Goal: Transaction & Acquisition: Purchase product/service

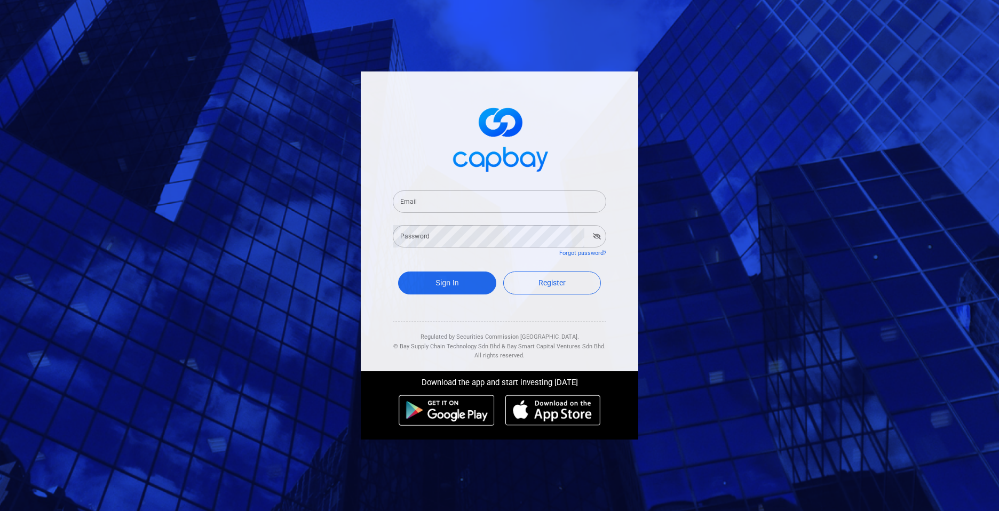
click at [544, 201] on input "Email" at bounding box center [499, 201] width 213 height 22
type input "[EMAIL_ADDRESS][DOMAIN_NAME]"
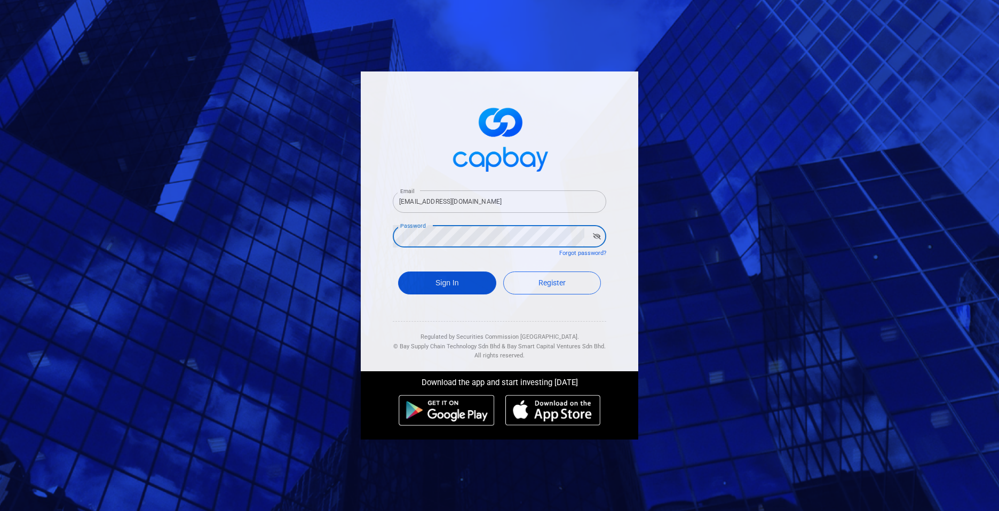
click at [439, 286] on button "Sign In" at bounding box center [447, 283] width 98 height 23
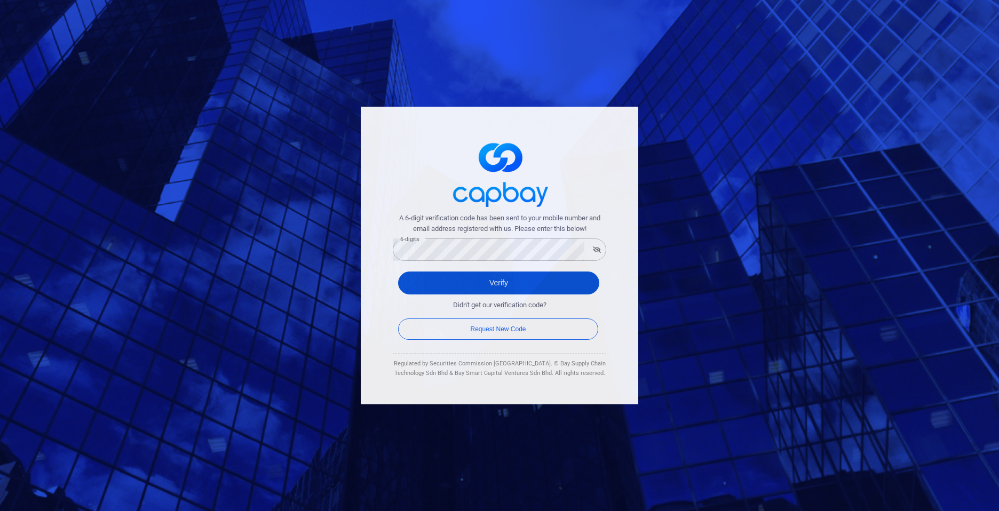
click at [462, 289] on button "Verify" at bounding box center [498, 283] width 201 height 23
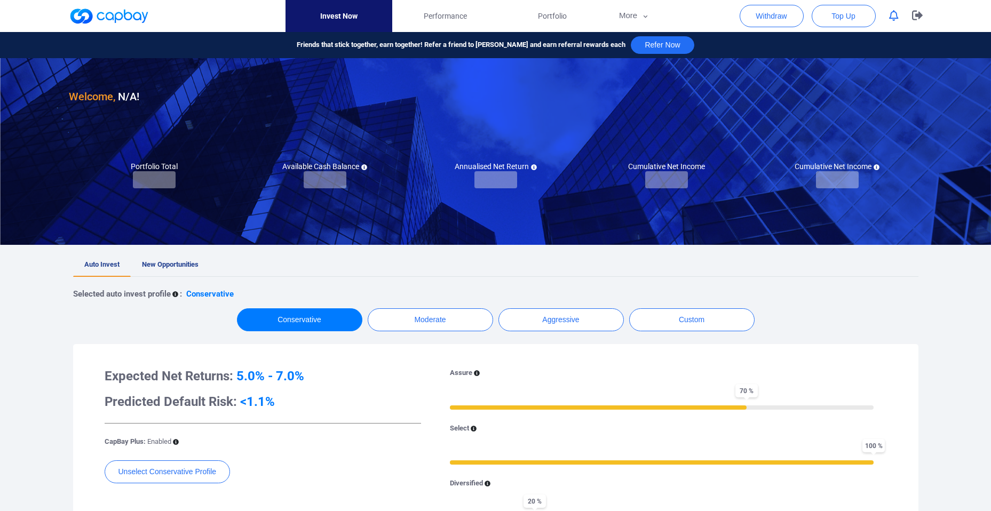
checkbox input "true"
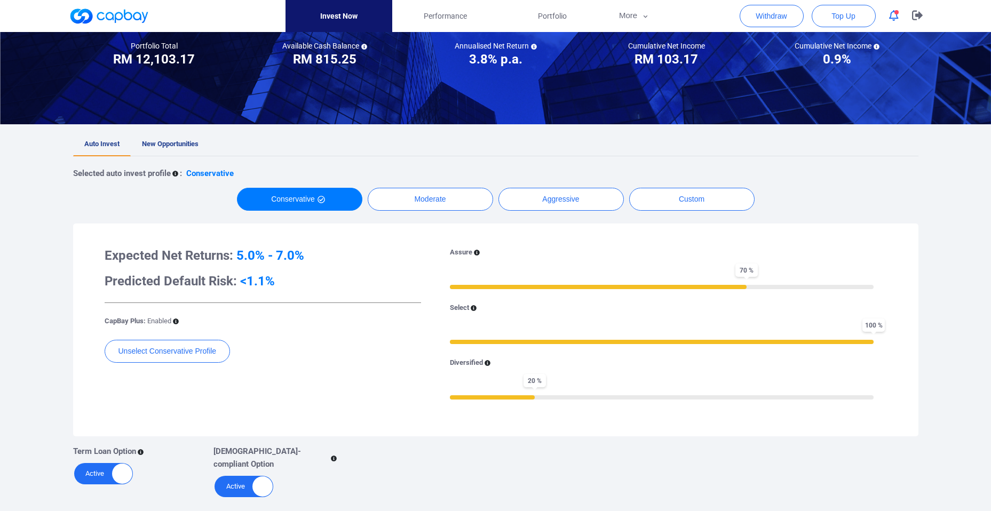
scroll to position [111, 0]
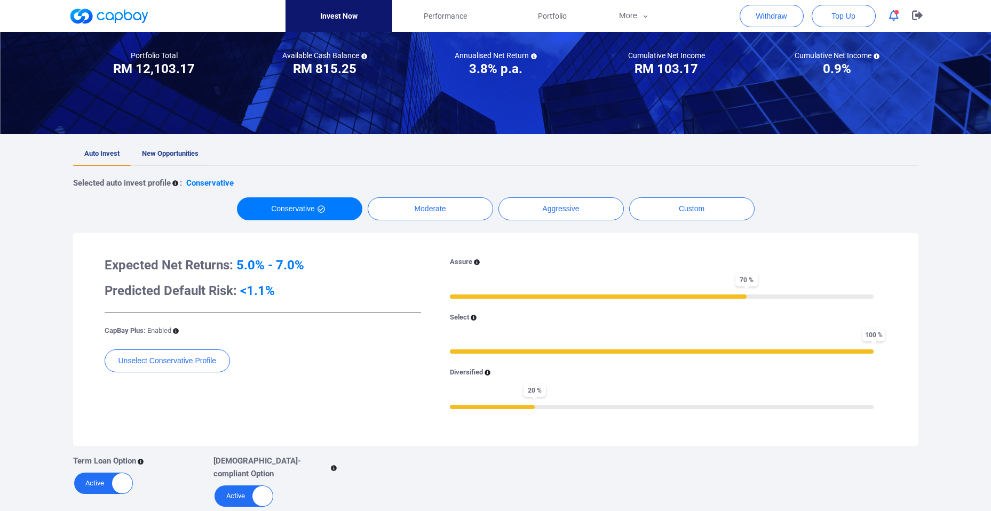
click at [175, 152] on span "New Opportunities" at bounding box center [170, 153] width 57 height 8
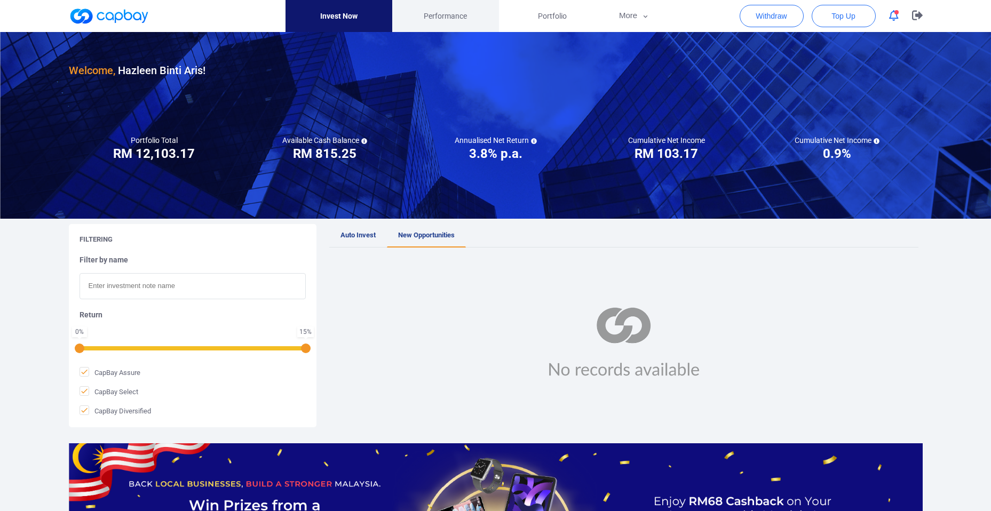
click at [438, 15] on span "Performance" at bounding box center [445, 16] width 43 height 12
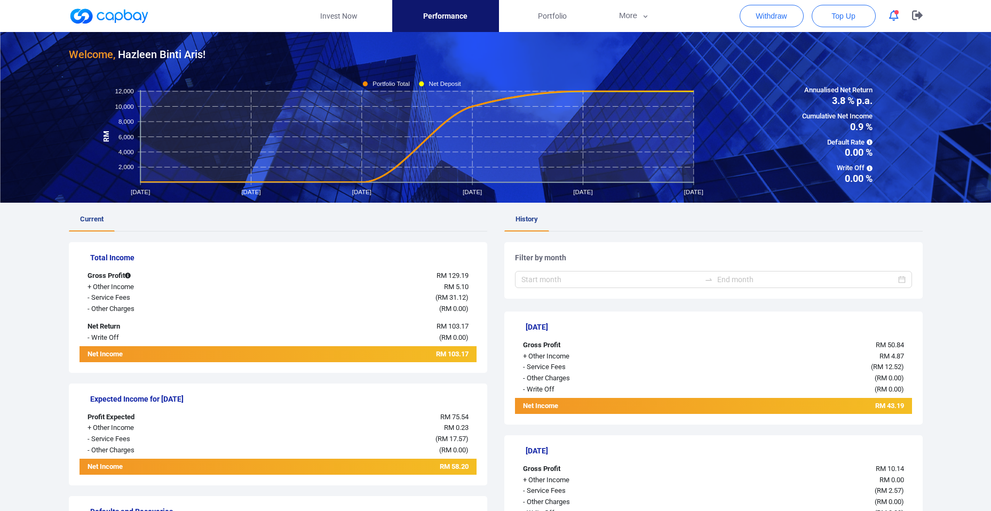
scroll to position [15, 0]
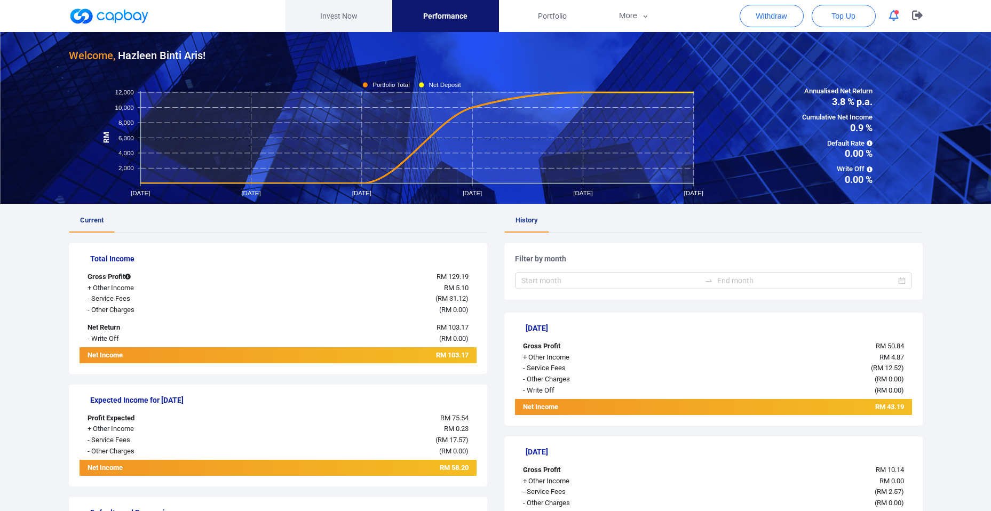
click at [349, 15] on link "Invest Now" at bounding box center [338, 16] width 107 height 32
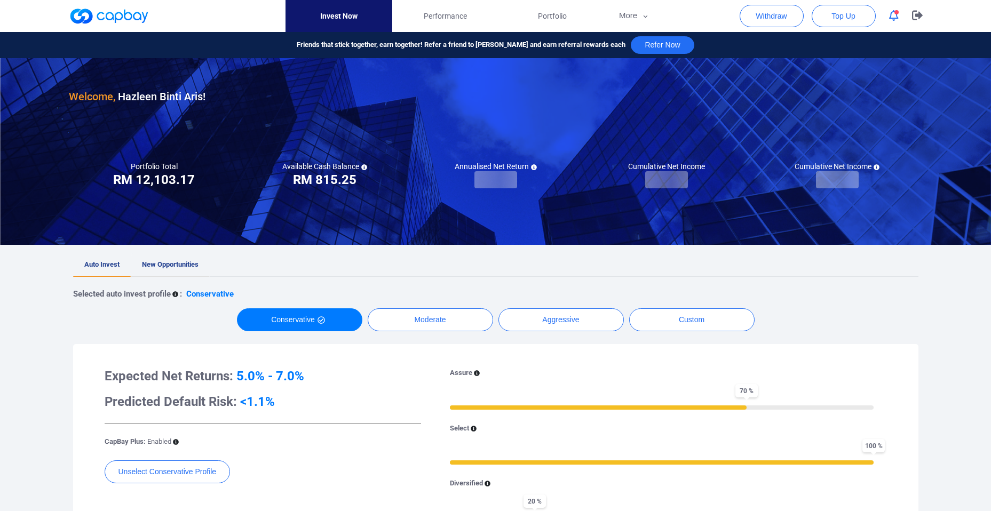
click at [176, 263] on span "New Opportunities" at bounding box center [170, 264] width 57 height 8
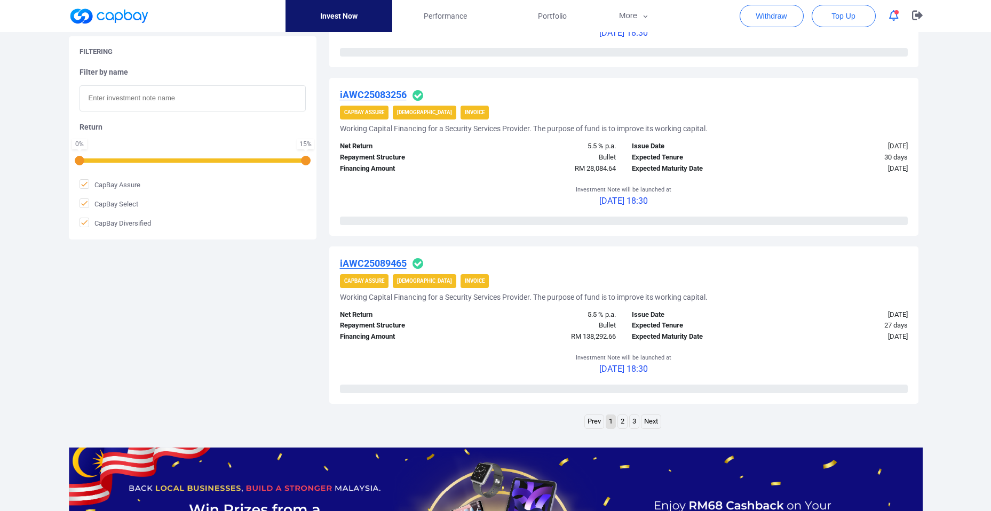
scroll to position [1534, 0]
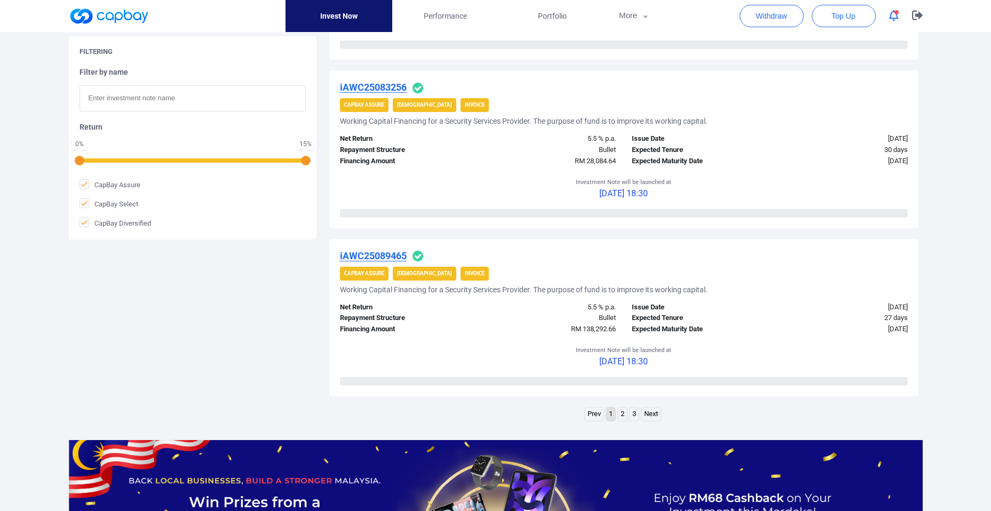
click at [623, 415] on link "2" at bounding box center [622, 414] width 9 height 13
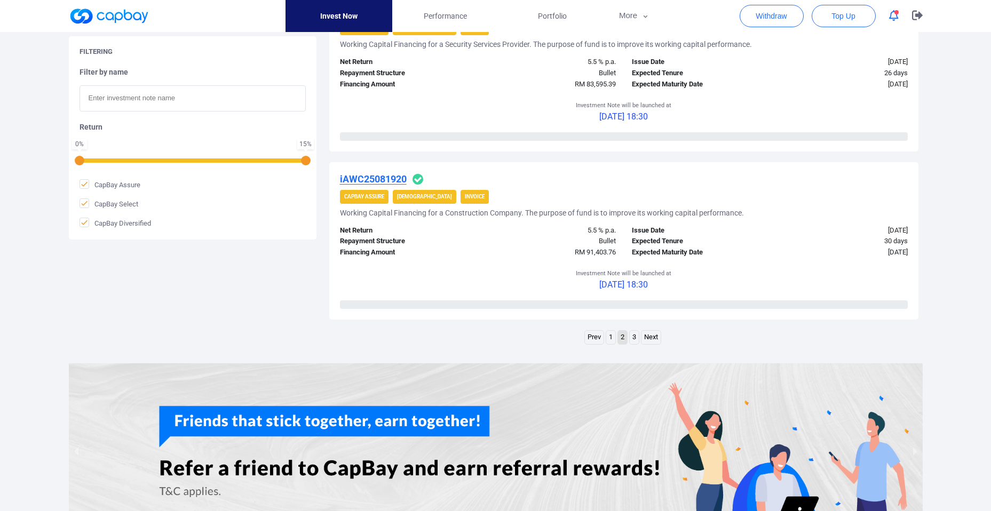
click at [635, 338] on link "3" at bounding box center [634, 337] width 9 height 13
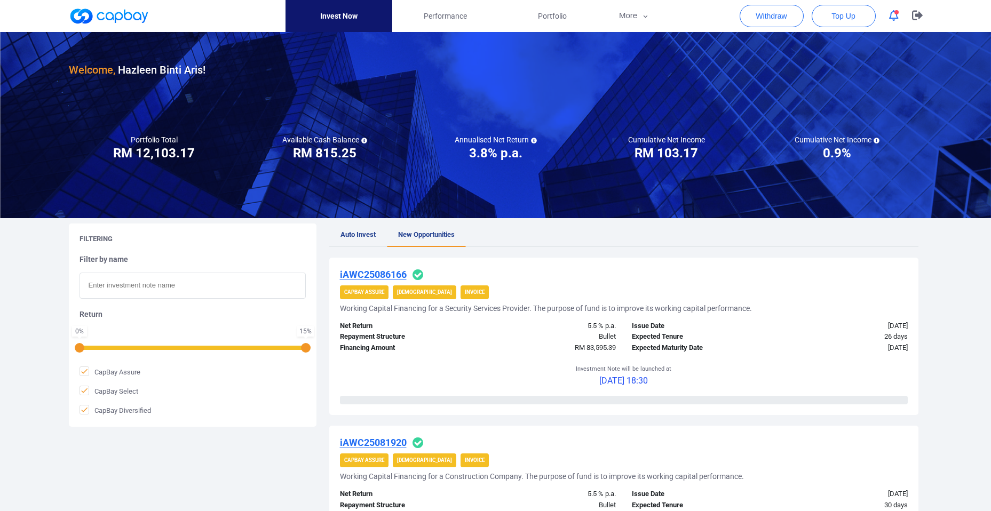
scroll to position [0, 0]
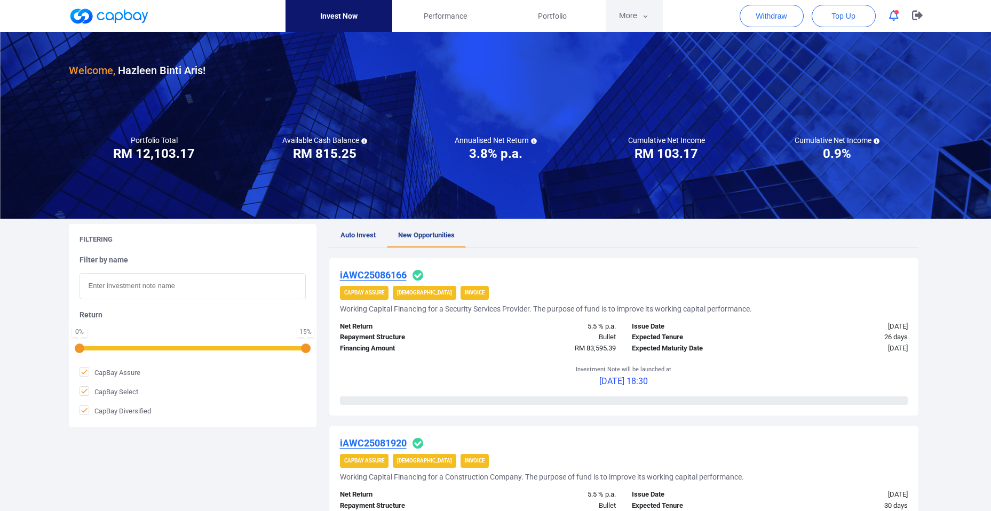
click at [650, 23] on button "More" at bounding box center [634, 16] width 57 height 32
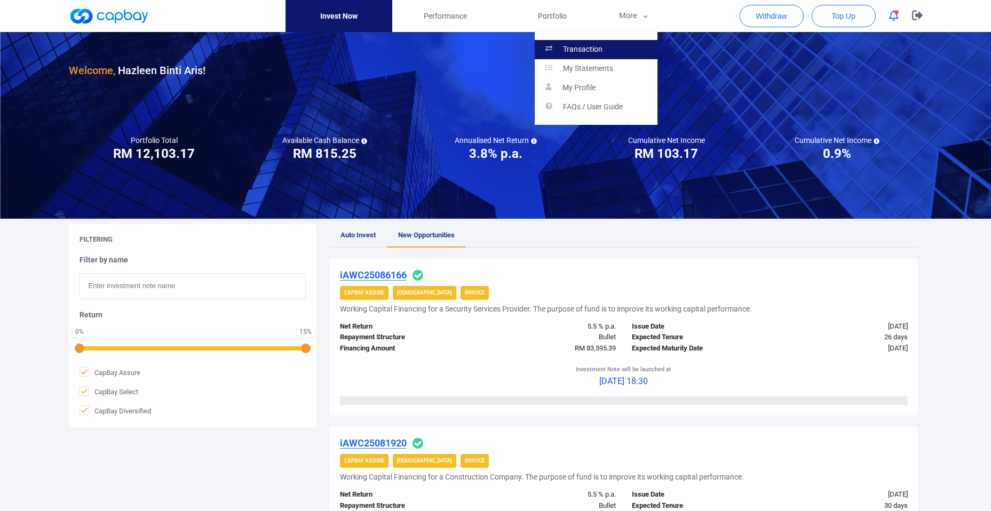
click at [592, 47] on p "Transaction" at bounding box center [582, 50] width 39 height 10
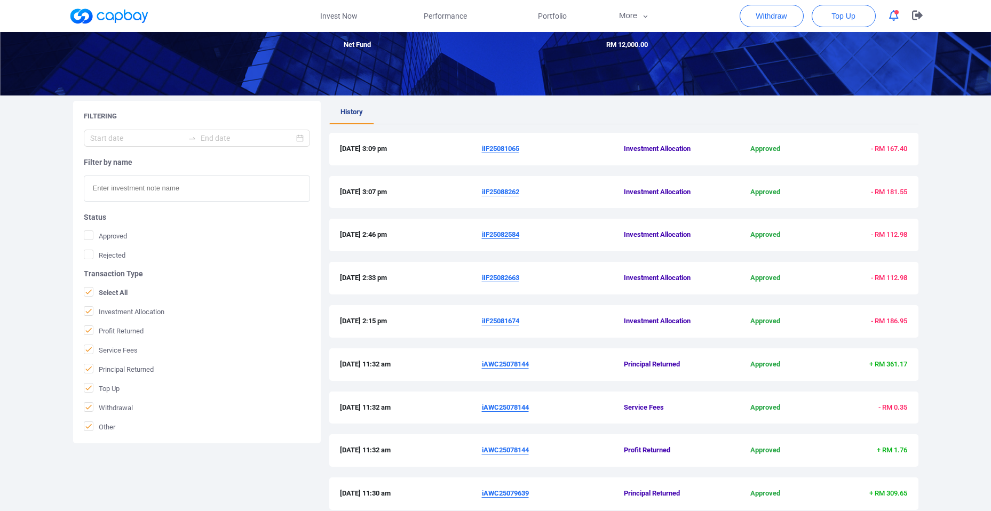
scroll to position [125, 0]
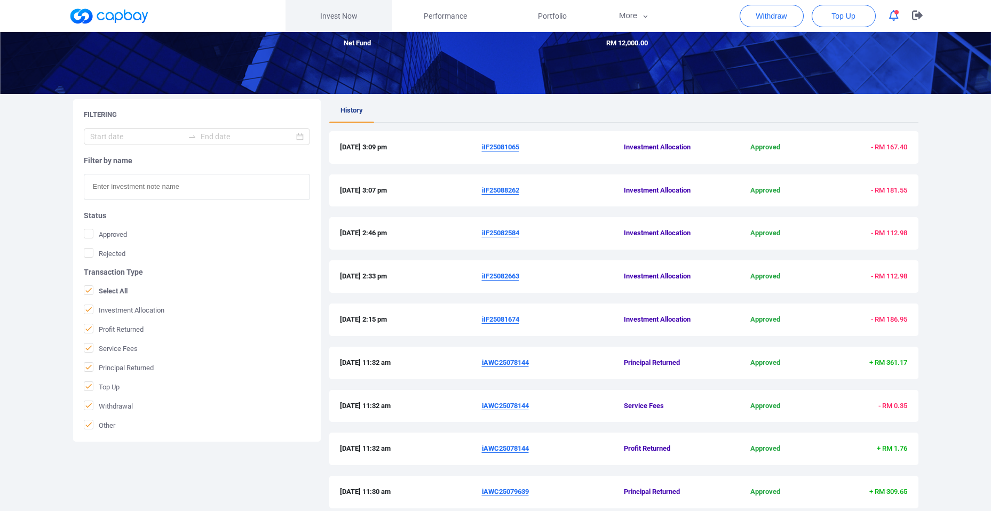
click at [338, 15] on link "Invest Now" at bounding box center [338, 16] width 107 height 32
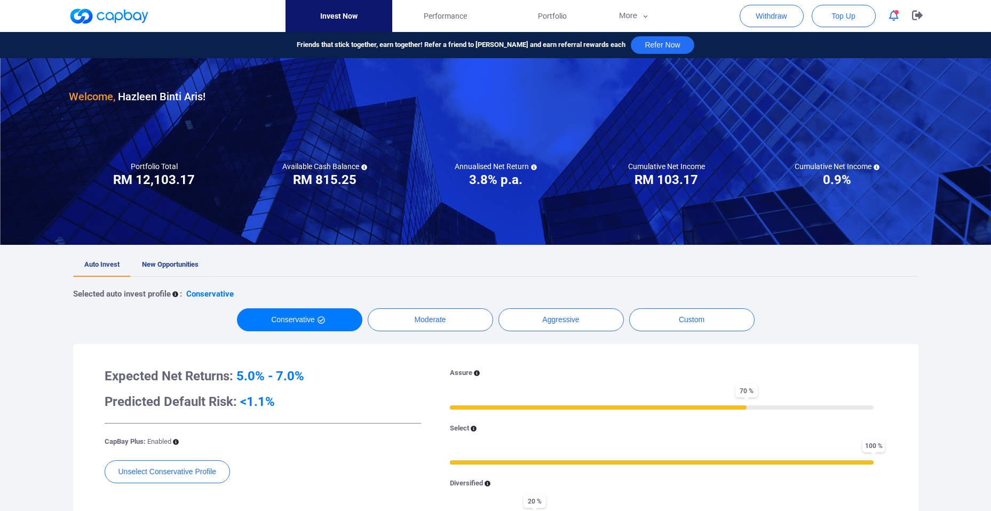
click at [189, 268] on link "New Opportunities" at bounding box center [170, 264] width 79 height 23
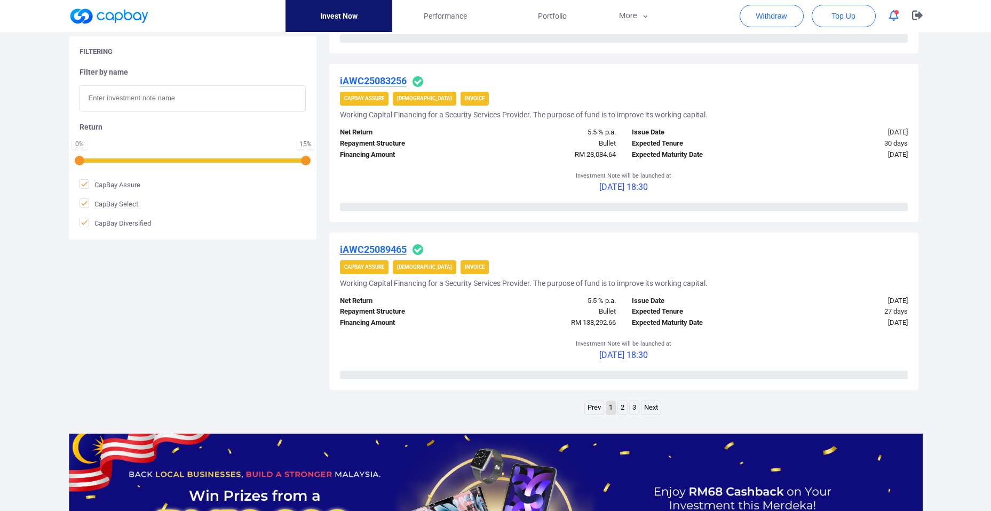
scroll to position [1550, 0]
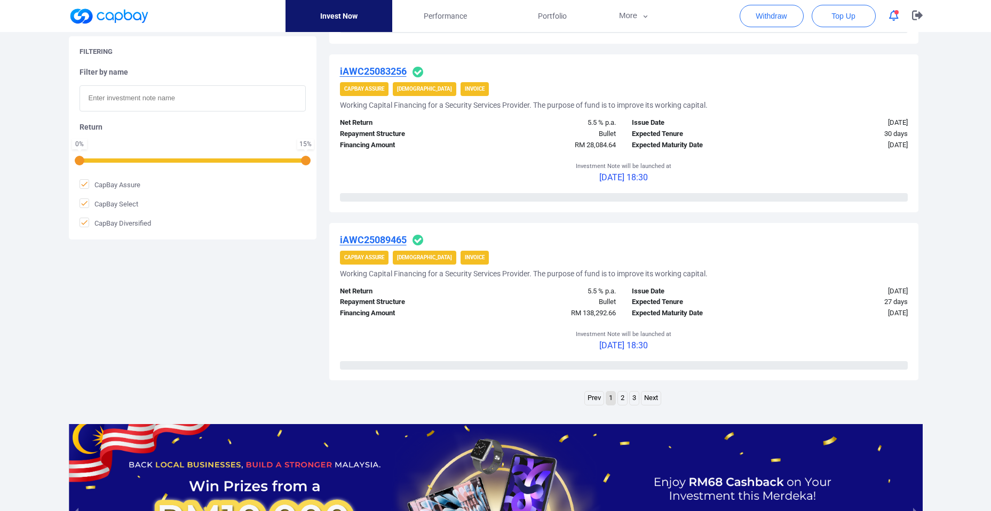
click at [634, 402] on link "3" at bounding box center [634, 398] width 9 height 13
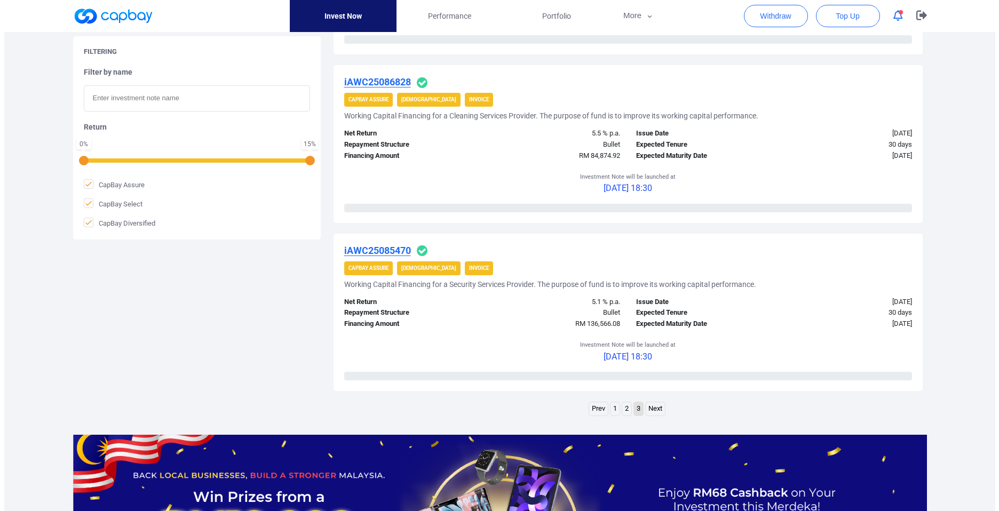
scroll to position [527, 0]
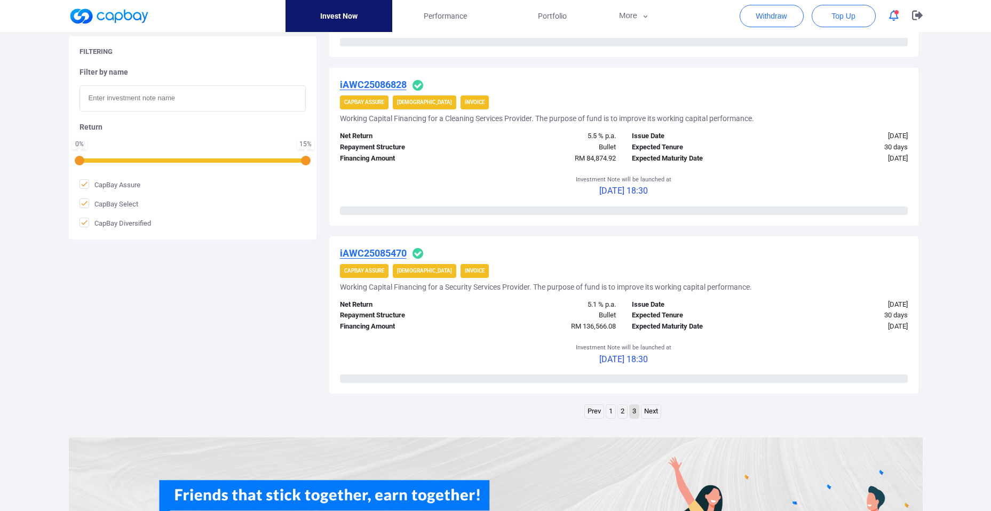
click at [401, 252] on u "iAWC25085470" at bounding box center [373, 253] width 67 height 11
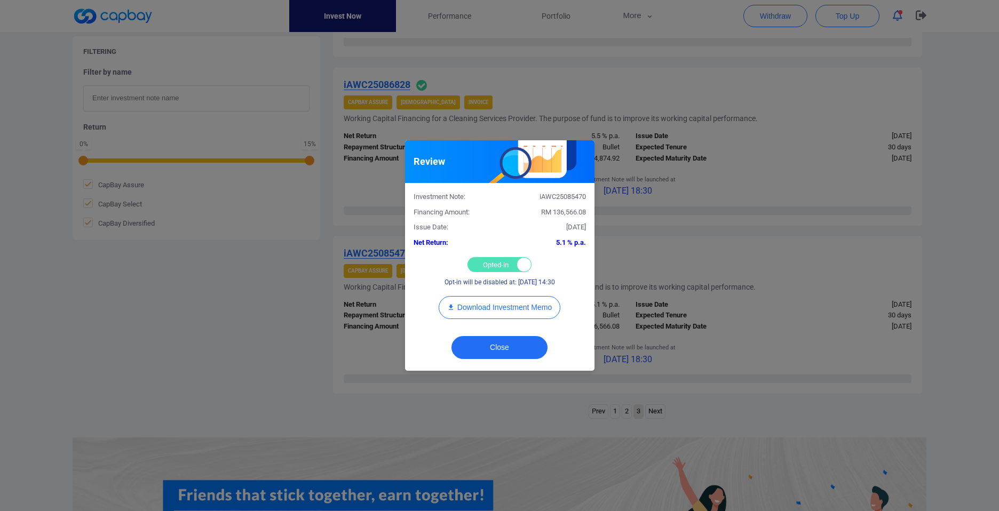
click at [504, 268] on div "Opted-in Opted-out" at bounding box center [499, 264] width 64 height 15
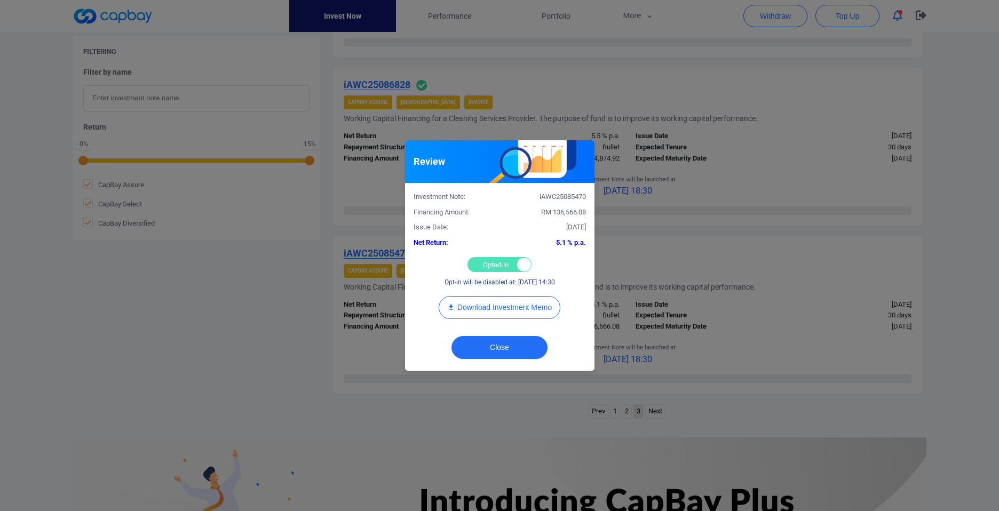
checkbox input "false"
click at [496, 347] on button "Close" at bounding box center [499, 347] width 96 height 23
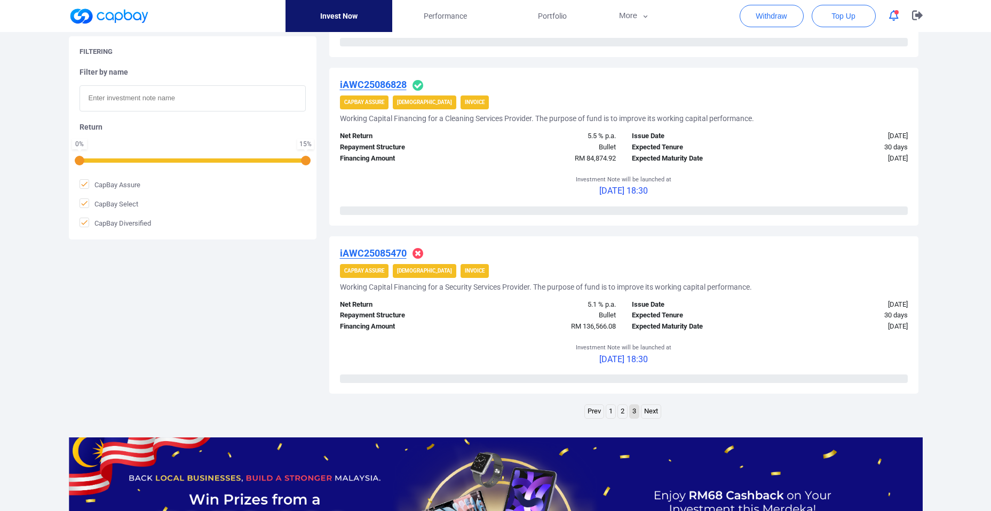
click at [387, 80] on u "iAWC25086828" at bounding box center [373, 84] width 67 height 11
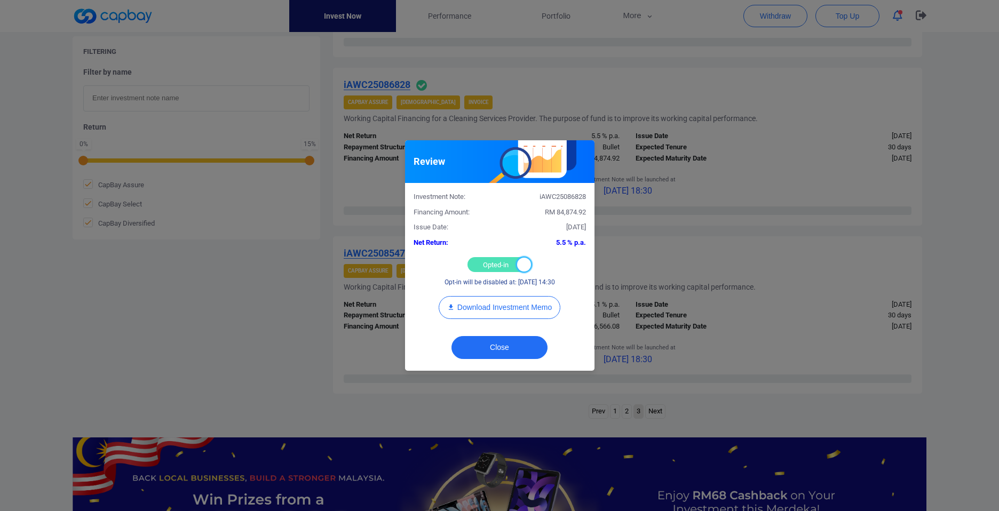
click at [519, 264] on div at bounding box center [524, 265] width 14 height 14
checkbox input "false"
click at [488, 346] on button "Close" at bounding box center [499, 347] width 96 height 23
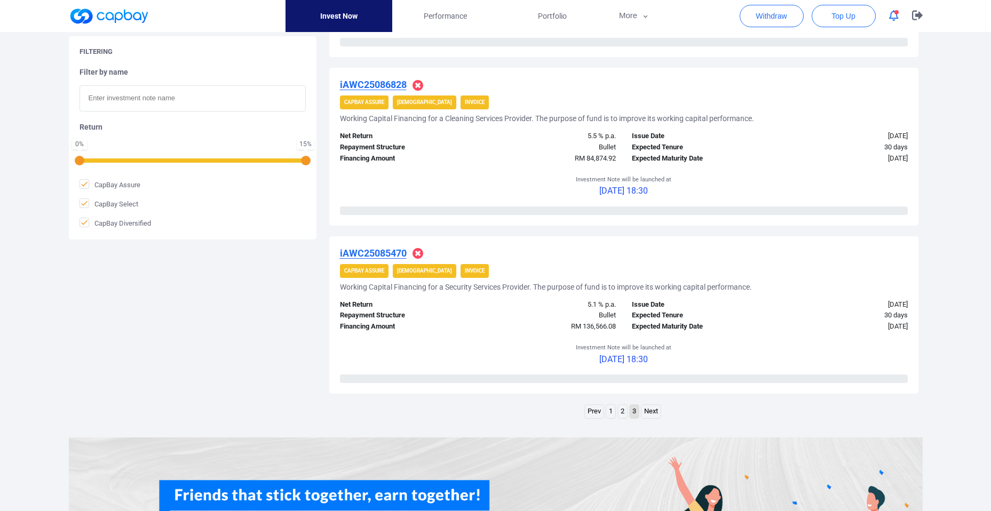
click at [621, 412] on link "2" at bounding box center [622, 411] width 9 height 13
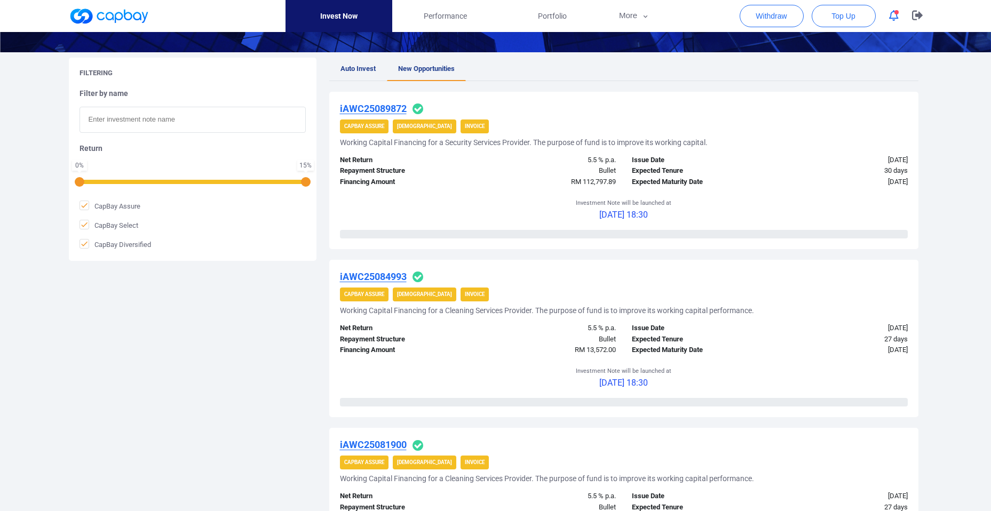
scroll to position [171, 0]
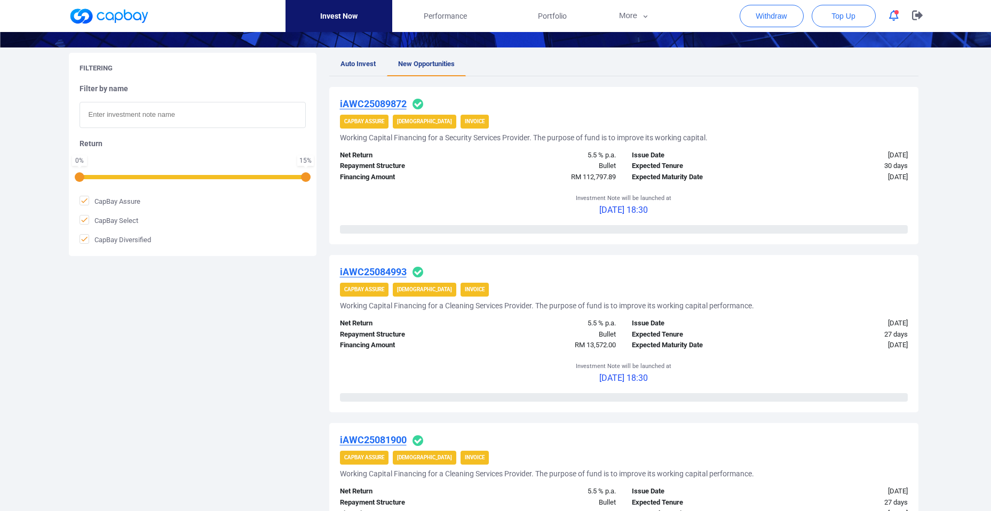
click at [367, 103] on u "iAWC25089872" at bounding box center [373, 103] width 67 height 11
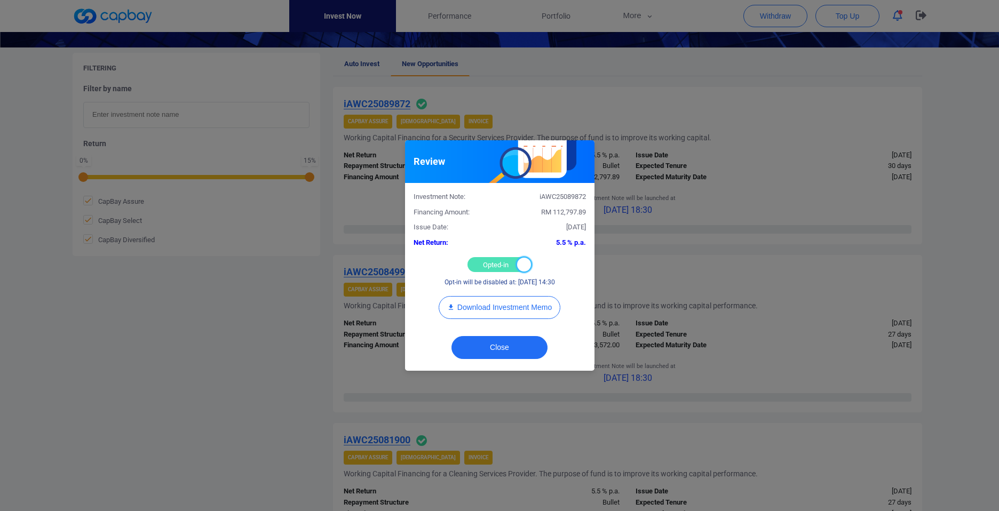
click at [522, 265] on div at bounding box center [524, 265] width 14 height 14
checkbox input "false"
click at [499, 351] on button "Close" at bounding box center [499, 347] width 96 height 23
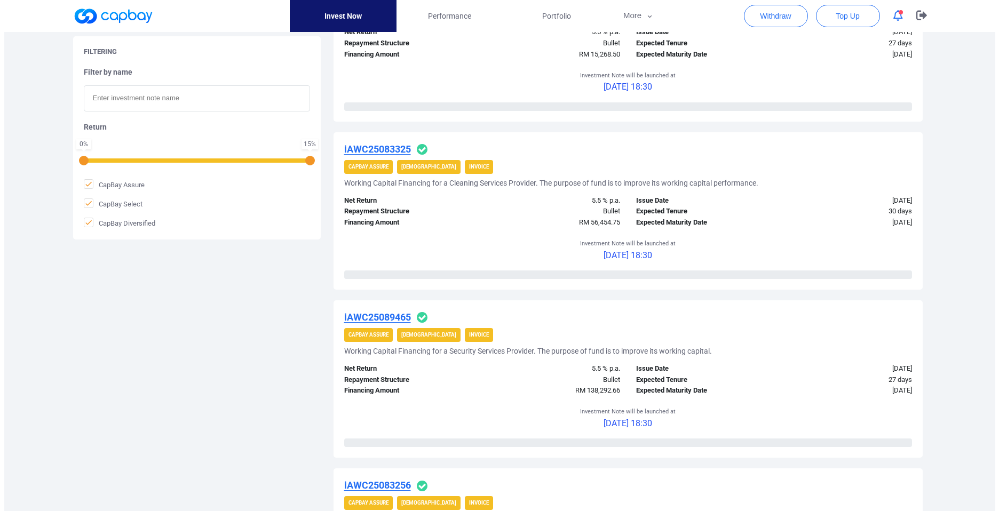
scroll to position [645, 0]
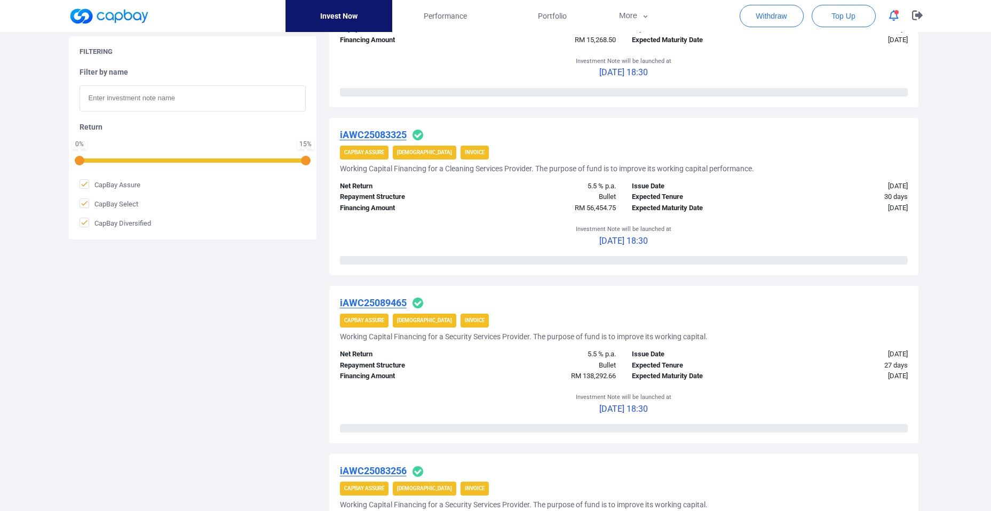
click at [352, 137] on u "iAWC25083325" at bounding box center [373, 134] width 67 height 11
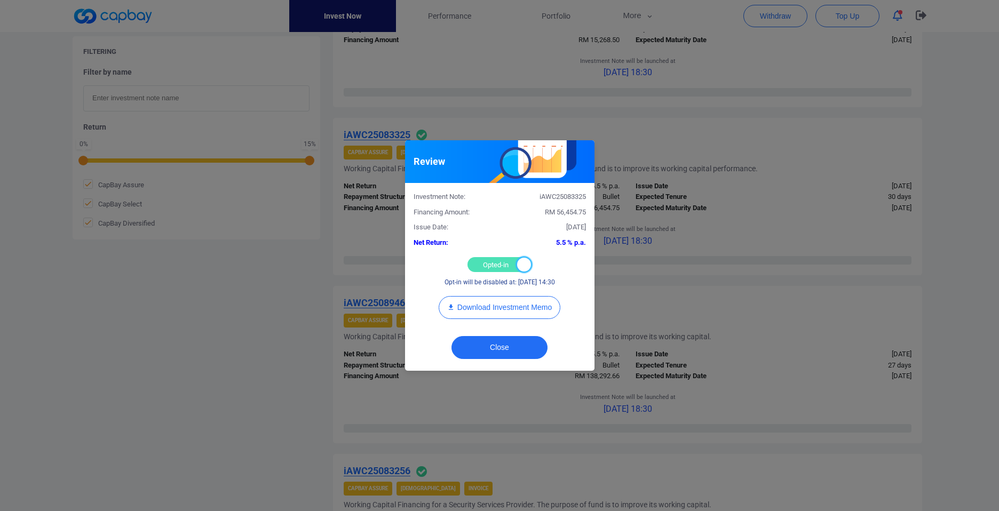
click at [521, 268] on div at bounding box center [524, 265] width 14 height 14
checkbox input "false"
click at [520, 349] on button "Close" at bounding box center [499, 347] width 96 height 23
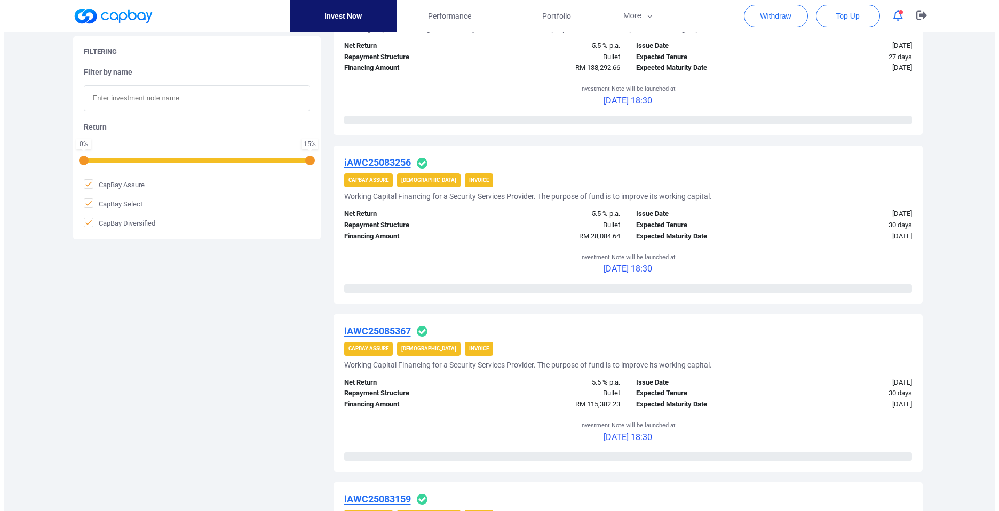
scroll to position [956, 0]
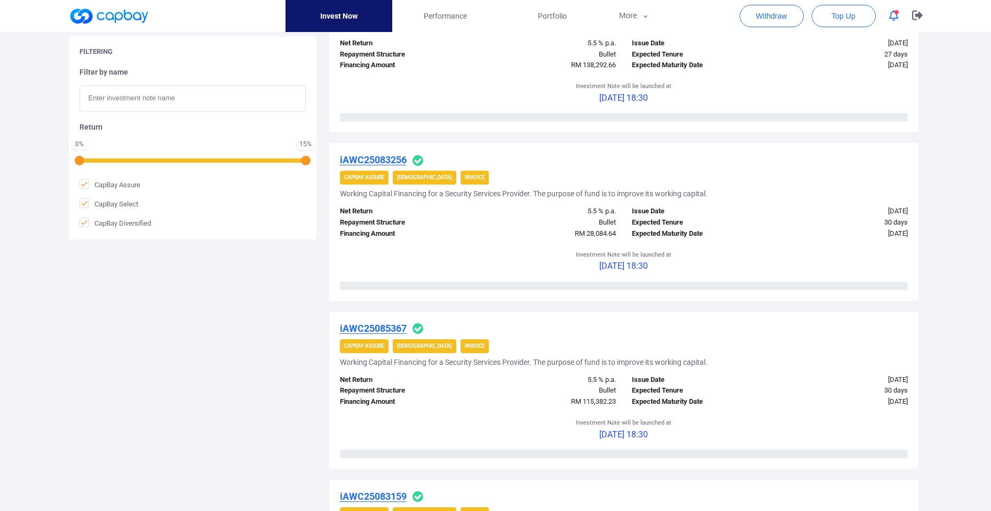
click at [380, 157] on u "iAWC25083256" at bounding box center [373, 159] width 67 height 11
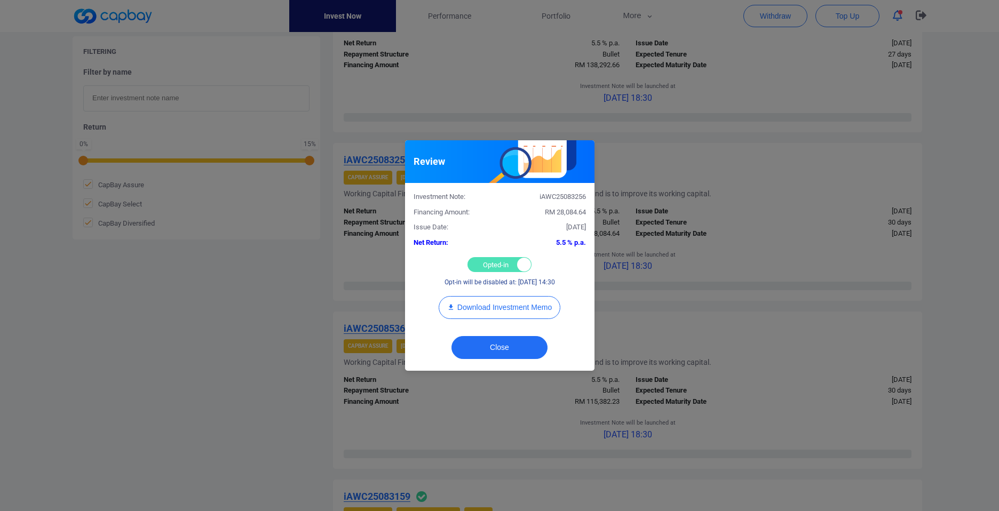
click at [522, 263] on div at bounding box center [524, 265] width 14 height 14
checkbox input "false"
click at [515, 348] on button "Close" at bounding box center [499, 347] width 96 height 23
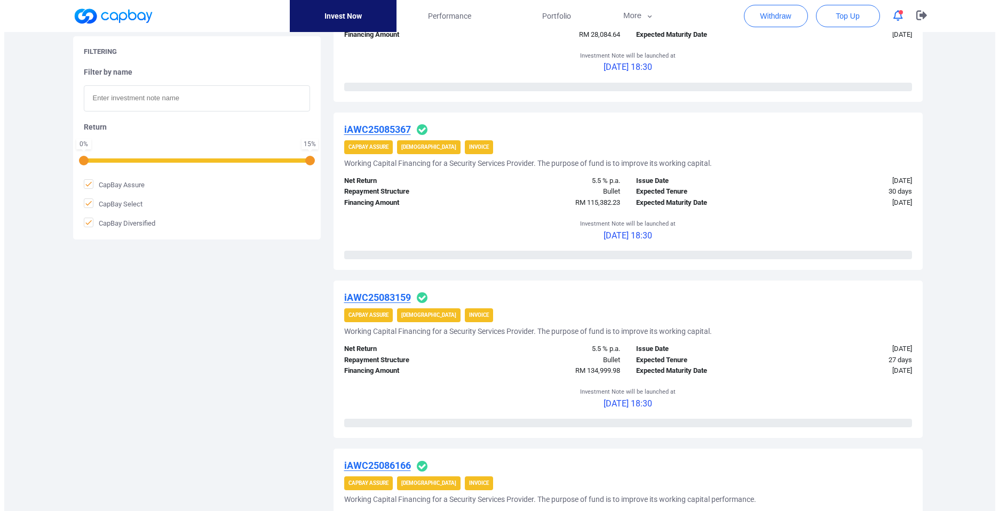
scroll to position [1172, 0]
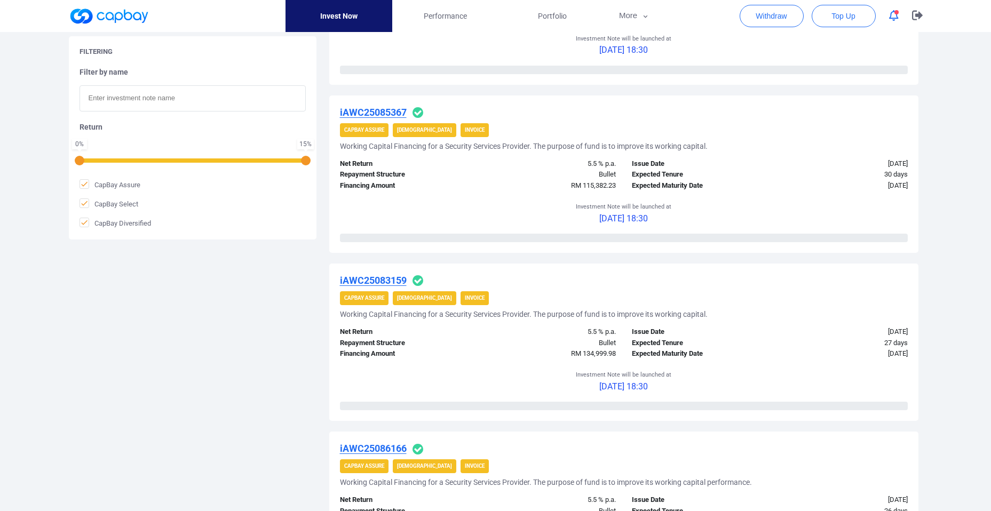
click at [363, 112] on u "iAWC25085367" at bounding box center [373, 112] width 67 height 11
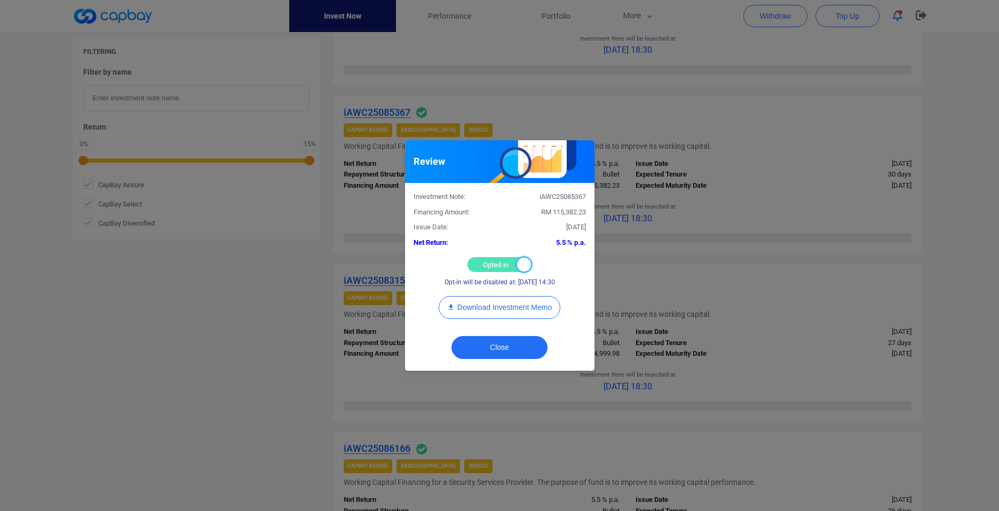
click at [519, 261] on div at bounding box center [524, 265] width 14 height 14
checkbox input "false"
click at [501, 353] on button "Close" at bounding box center [499, 347] width 96 height 23
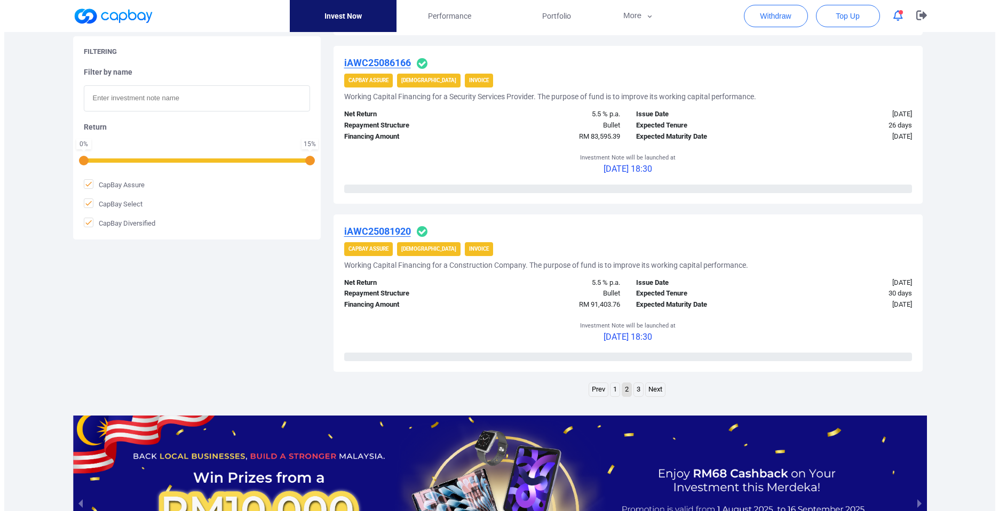
scroll to position [1622, 0]
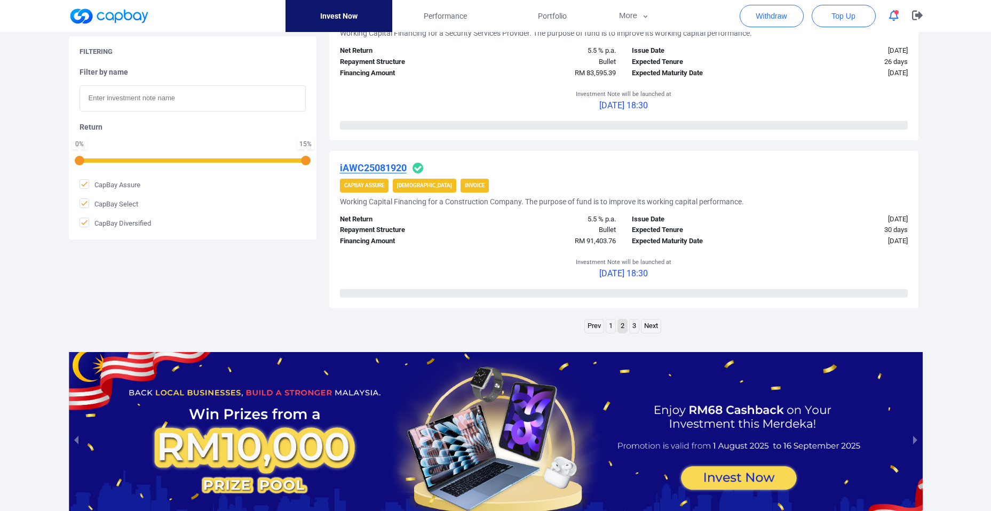
click at [399, 168] on u "iAWC25081920" at bounding box center [373, 167] width 67 height 11
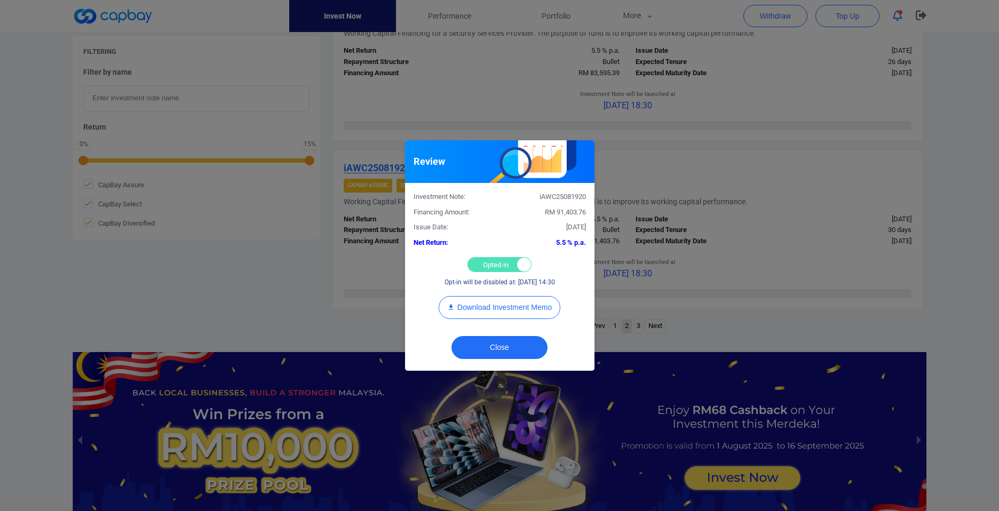
click at [522, 266] on div at bounding box center [524, 265] width 14 height 14
checkbox input "false"
click at [495, 353] on button "Close" at bounding box center [499, 347] width 96 height 23
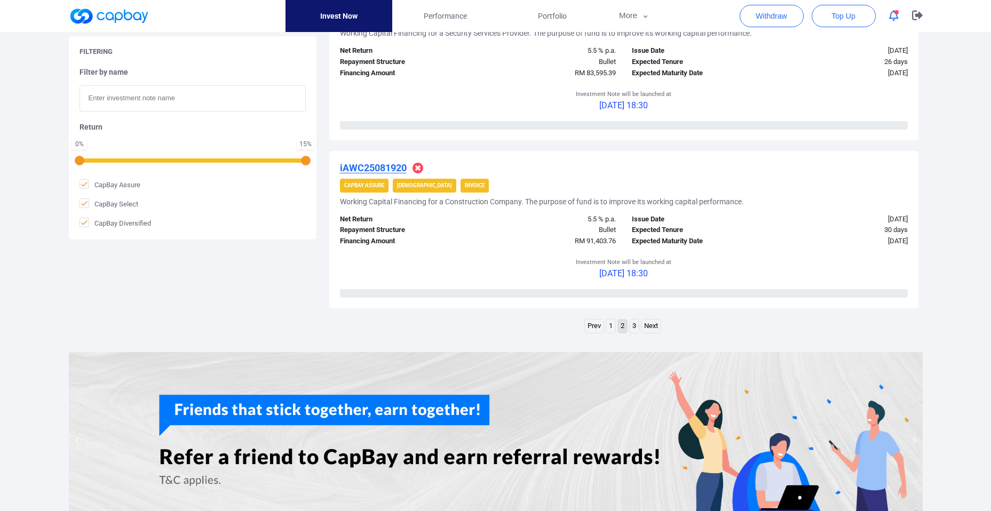
click at [608, 324] on link "1" at bounding box center [610, 326] width 9 height 13
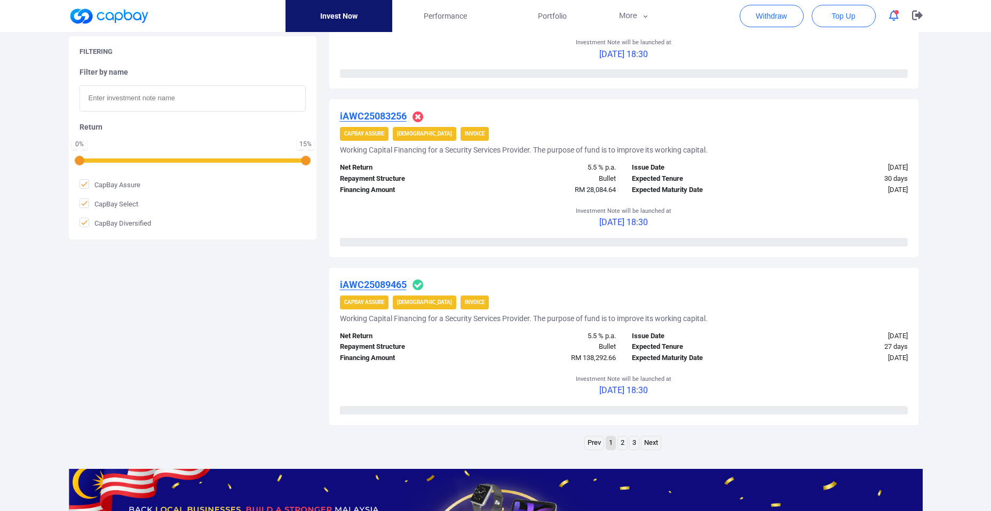
scroll to position [1539, 0]
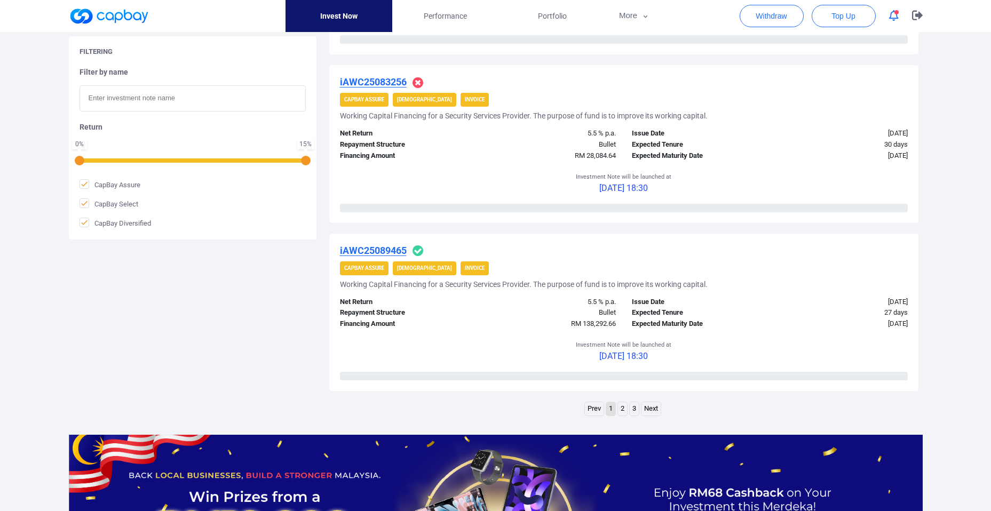
click at [622, 410] on link "2" at bounding box center [622, 408] width 9 height 13
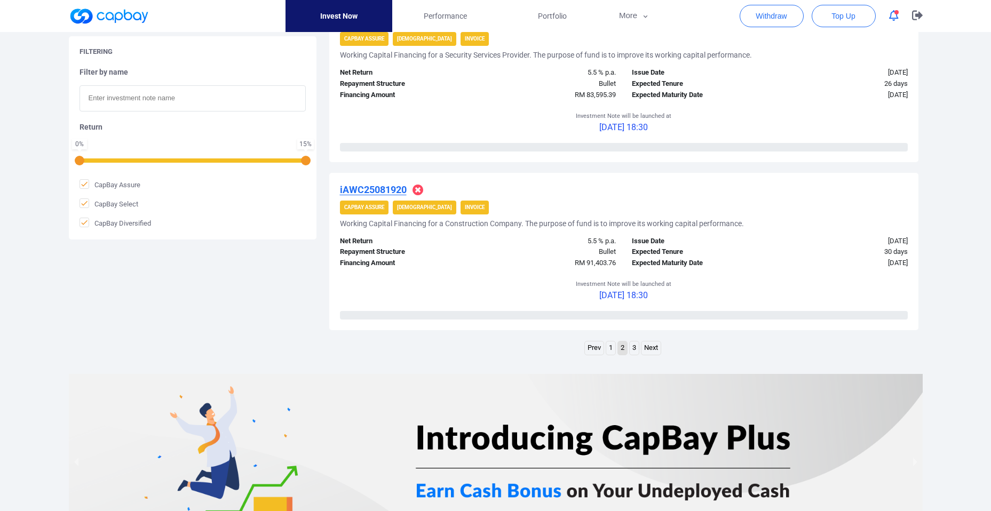
scroll to position [1667, 0]
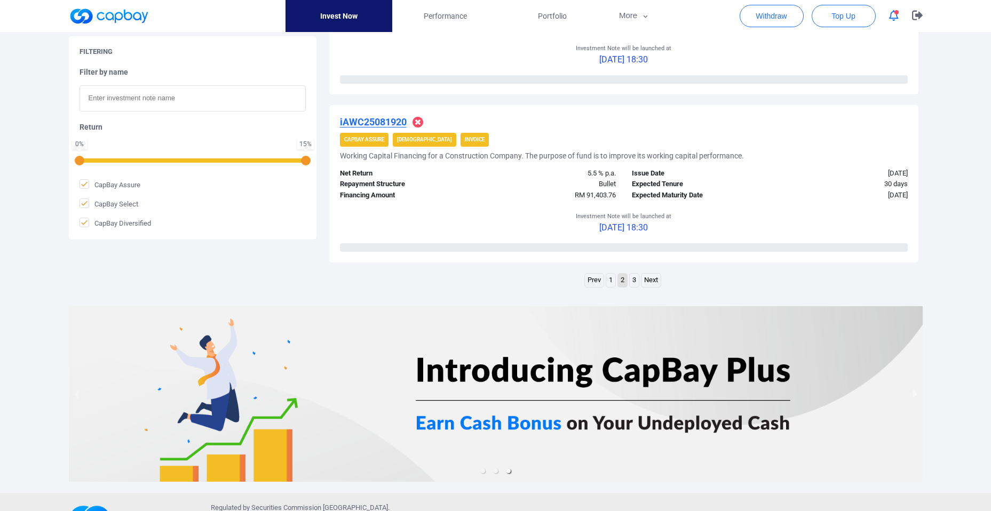
click at [593, 280] on link "Prev" at bounding box center [594, 280] width 19 height 13
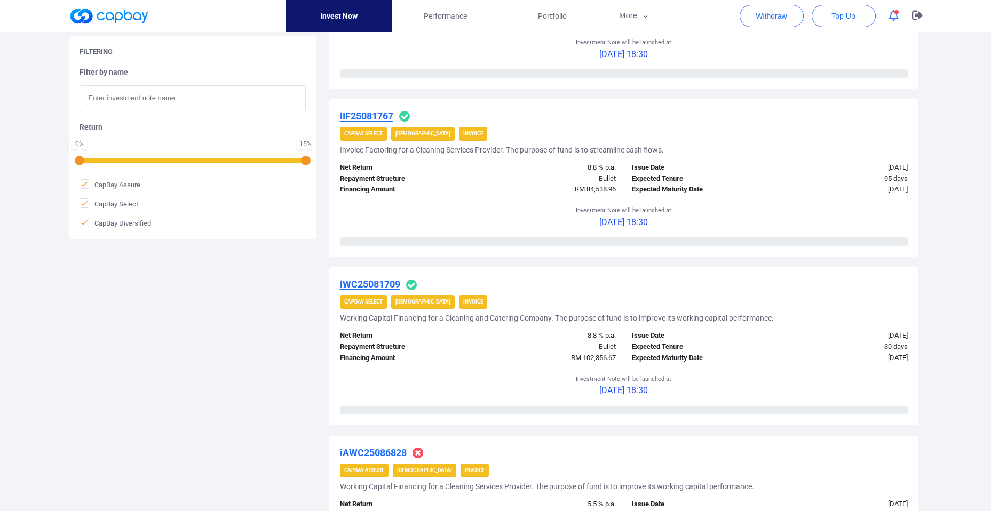
scroll to position [341, 0]
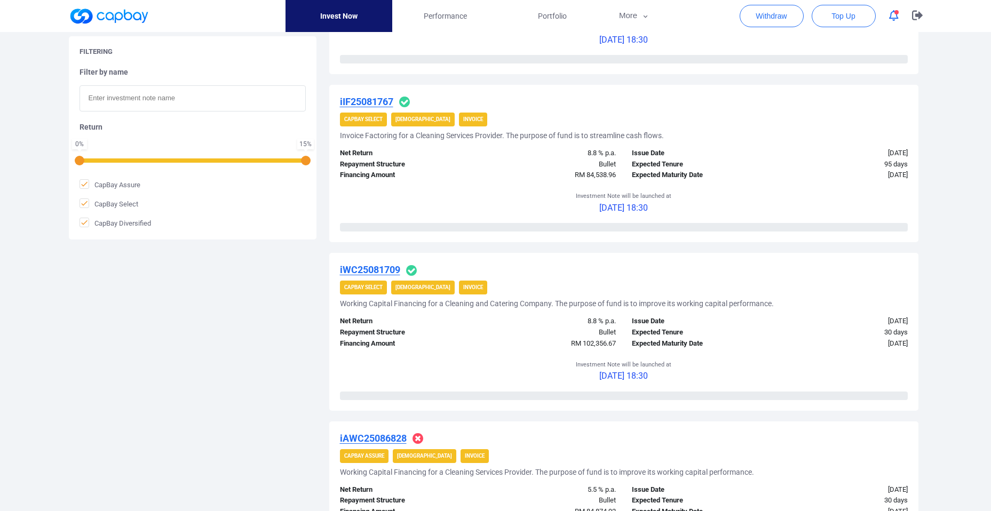
click at [370, 102] on u "iIF25081767" at bounding box center [366, 101] width 53 height 11
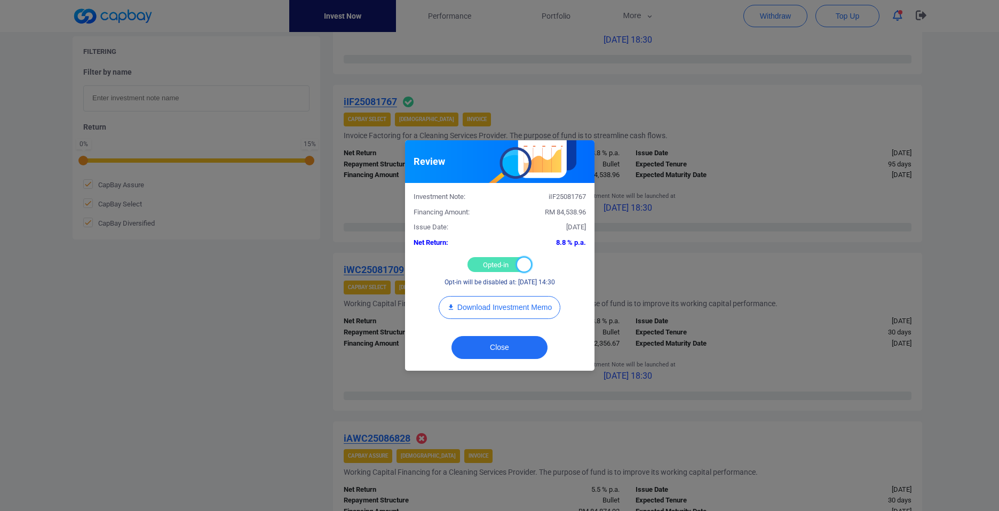
click at [523, 269] on div at bounding box center [524, 265] width 14 height 14
checkbox input "false"
click at [529, 346] on button "Close" at bounding box center [499, 347] width 96 height 23
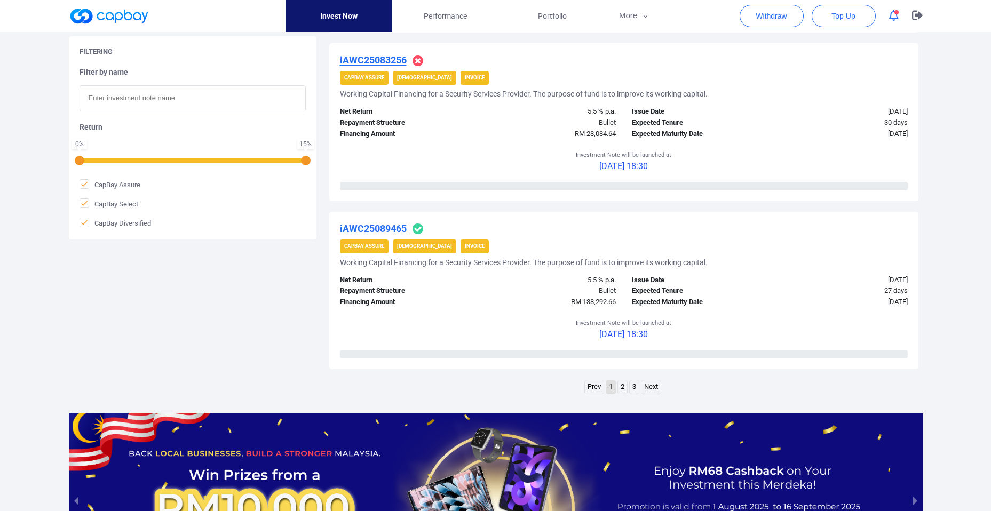
scroll to position [1563, 0]
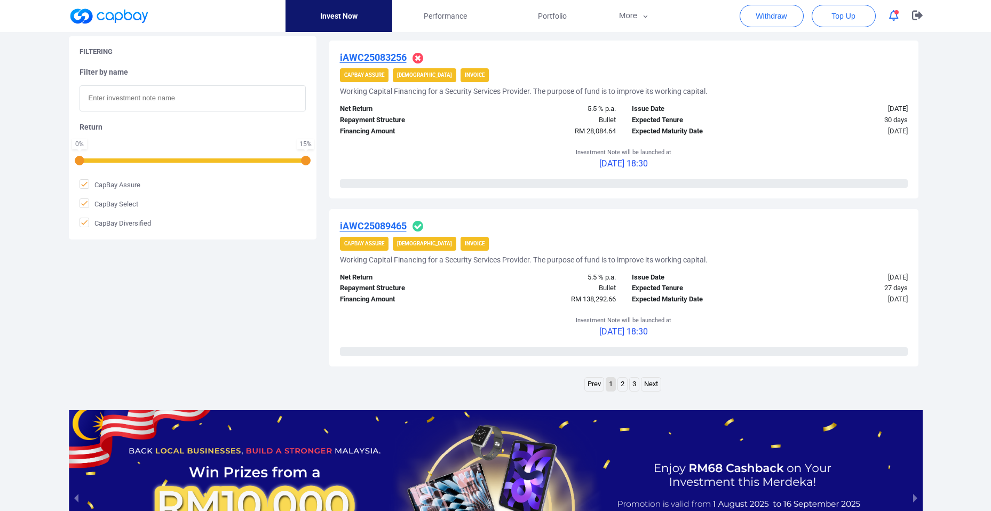
click at [621, 385] on link "2" at bounding box center [622, 384] width 9 height 13
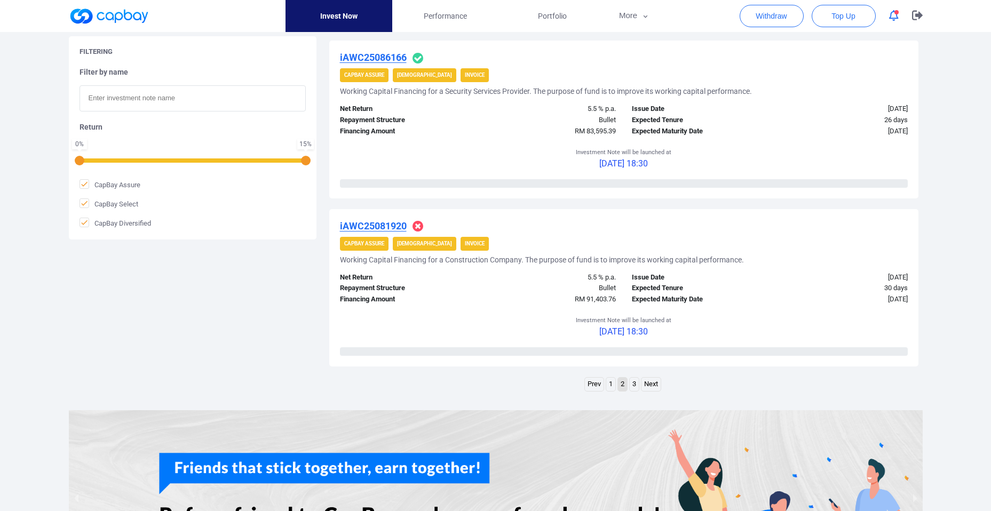
click at [651, 387] on link "Next" at bounding box center [650, 384] width 19 height 13
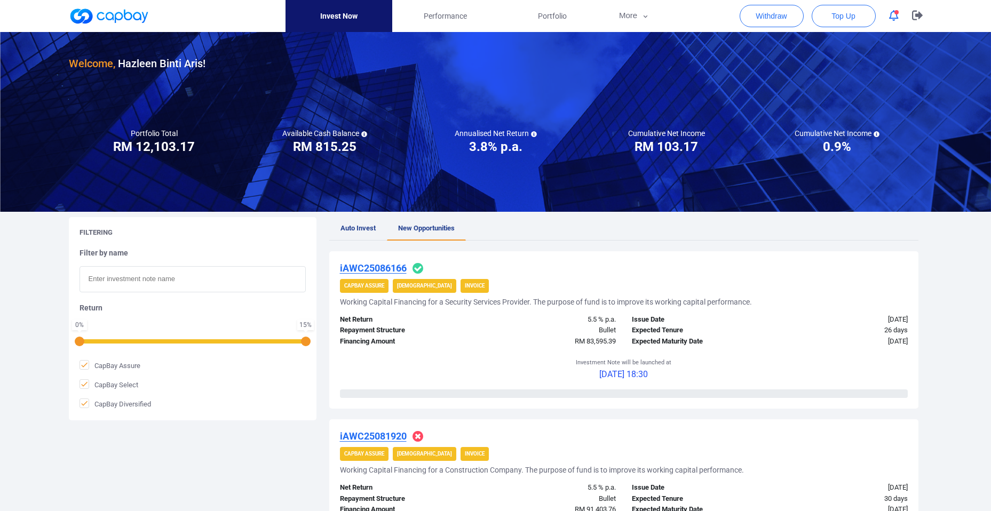
scroll to position [0, 0]
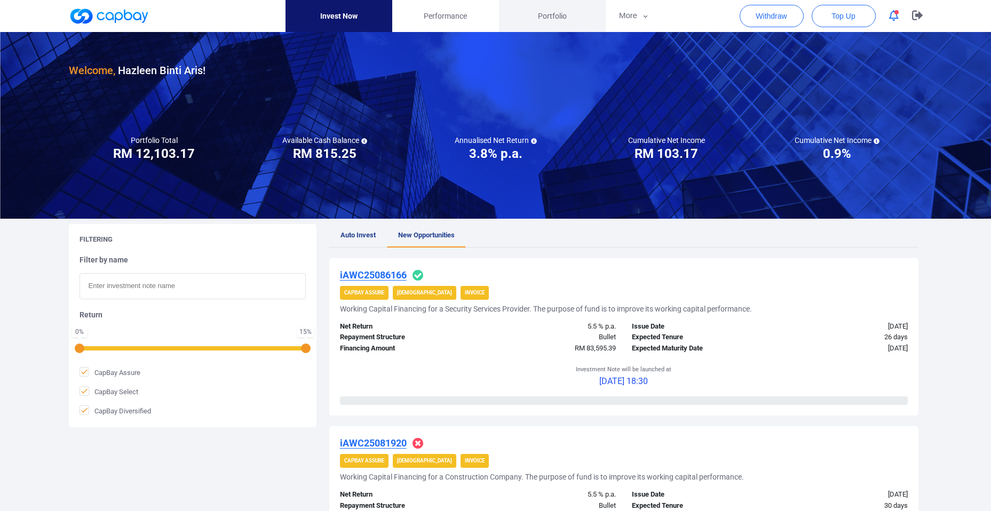
click at [546, 14] on span "Portfolio" at bounding box center [552, 16] width 29 height 12
